Goal: Communication & Community: Ask a question

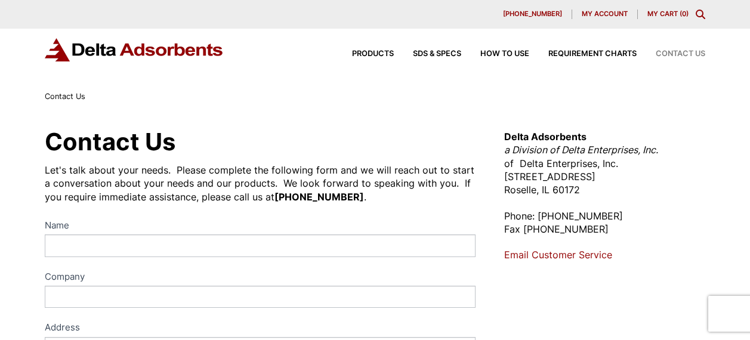
scroll to position [31, 0]
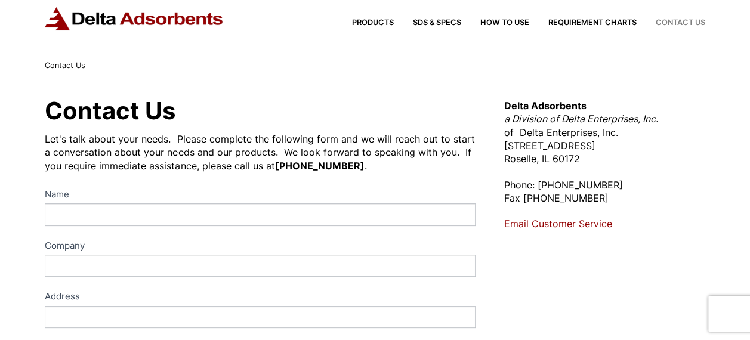
click at [66, 217] on input "Name" at bounding box center [260, 215] width 430 height 22
type input "Kimberly Scott"
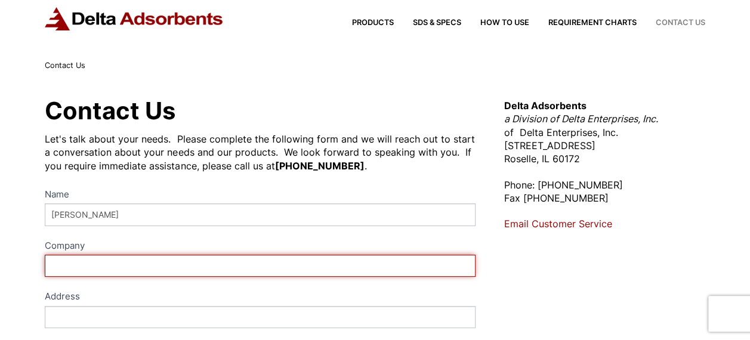
type input "Mid West Steel"
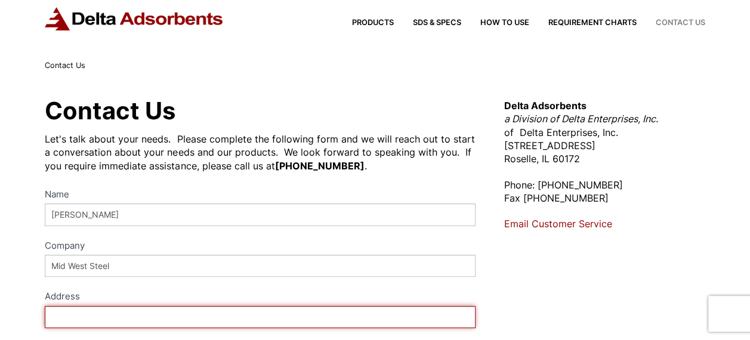
type input "Houston"
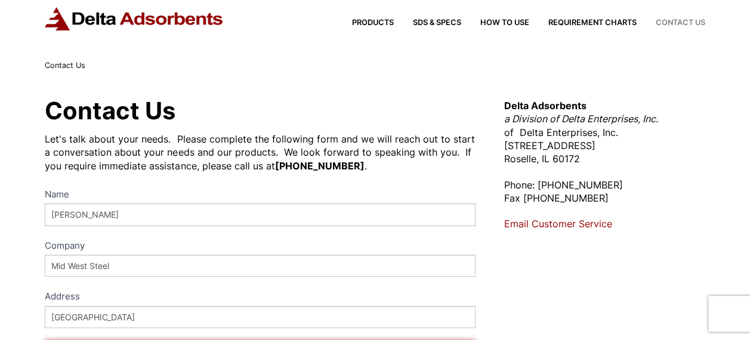
type input "Houston"
type input "TX"
type input "77075"
select select "United States"
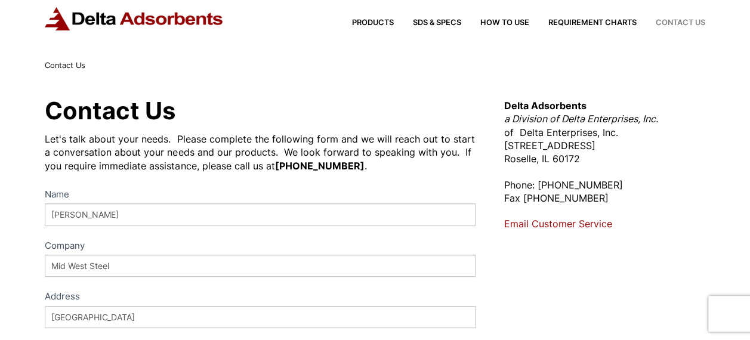
type input "4092310023"
type input "skimberly@midweststeelsupplys.com"
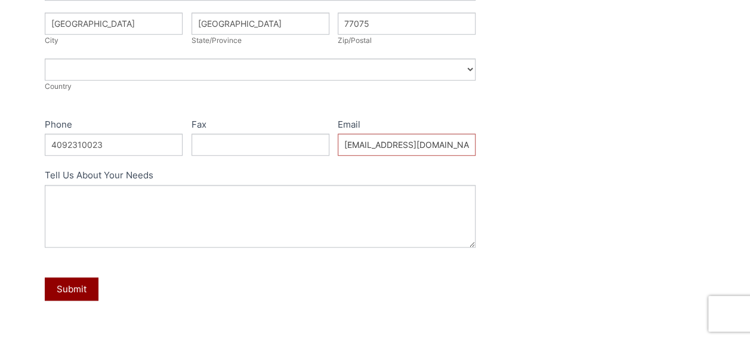
scroll to position [394, 0]
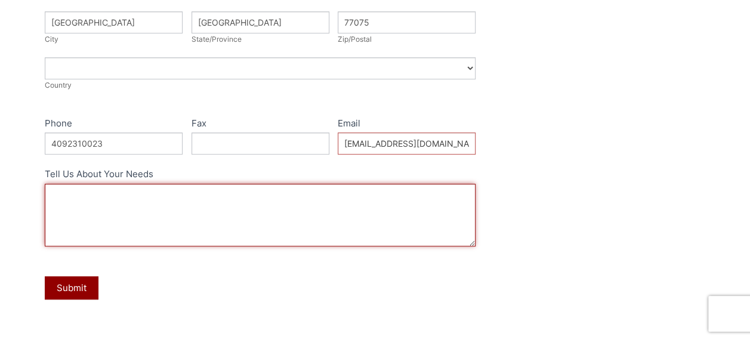
click at [72, 211] on textarea "Tell Us About Your Needs" at bounding box center [260, 215] width 430 height 63
paste textarea "Hello, I trust you're doing well. I have a document with detailed information r…"
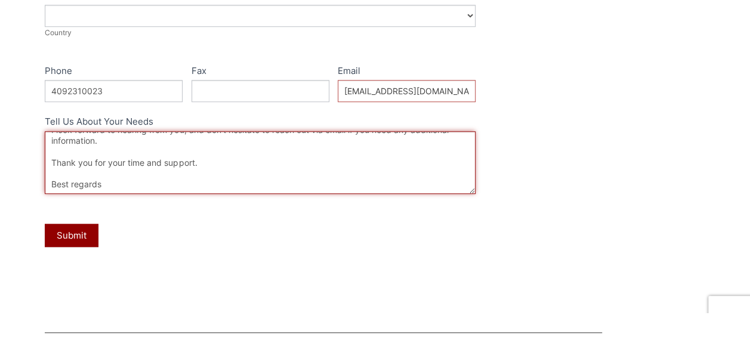
scroll to position [445, 0]
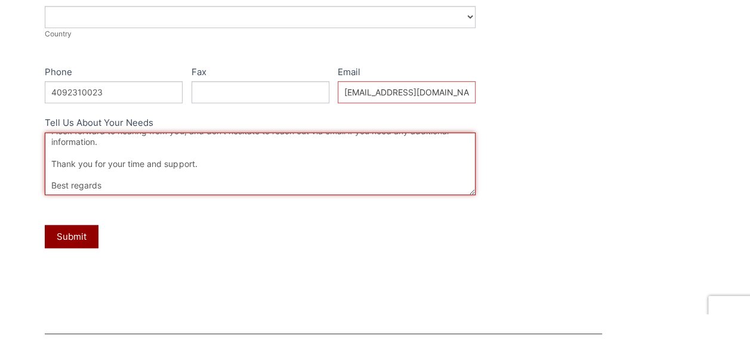
type textarea "Hello, I trust you're doing well. I have a document with detailed information r…"
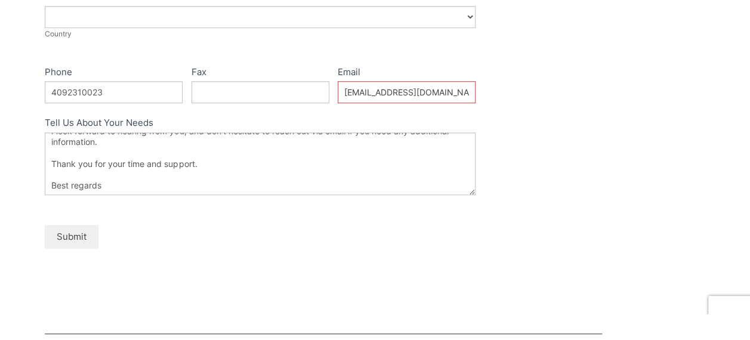
click at [64, 227] on button "Submit" at bounding box center [72, 236] width 54 height 23
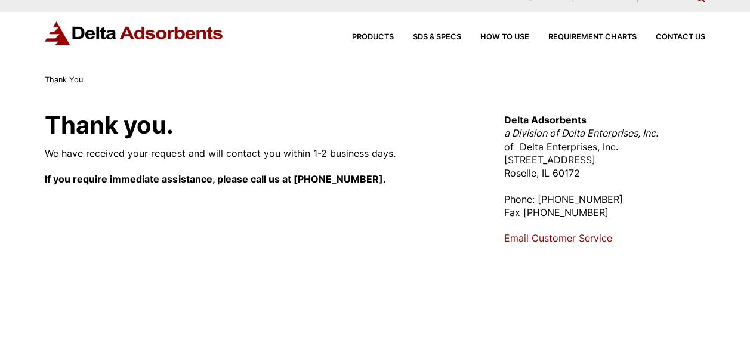
scroll to position [14, 0]
